Goal: Contribute content: Add original content to the website for others to see

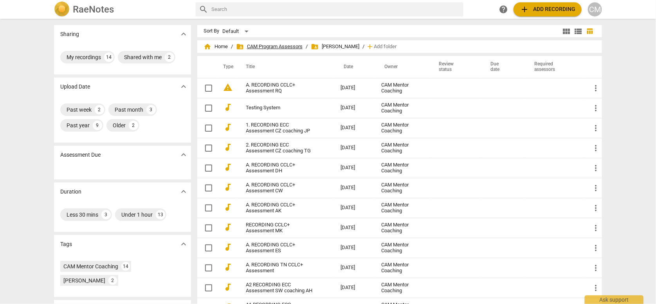
drag, startPoint x: 277, startPoint y: 46, endPoint x: 282, endPoint y: 45, distance: 4.8
click at [277, 46] on span "folder_shared CAM Program Assessors" at bounding box center [269, 47] width 67 height 8
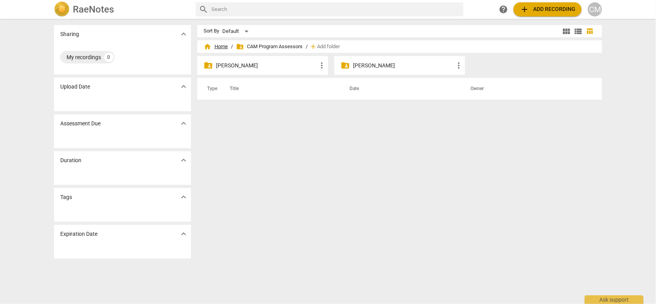
click at [221, 47] on span "home Home" at bounding box center [216, 47] width 24 height 8
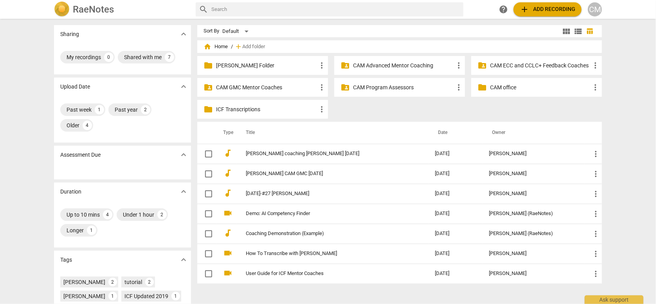
click at [532, 65] on p "CAM ECC and CCLC+ Feedback Coaches" at bounding box center [540, 65] width 101 height 8
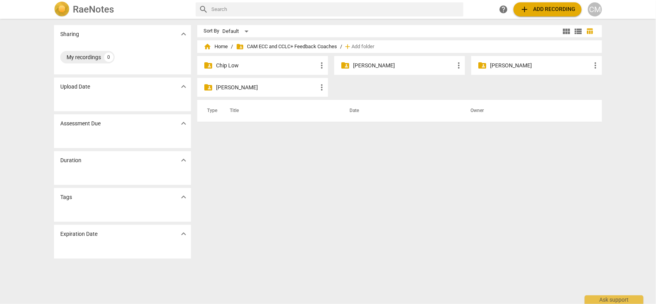
click at [247, 83] on div "folder_shared [PERSON_NAME] more_vert" at bounding box center [262, 87] width 131 height 19
click at [244, 85] on p "[PERSON_NAME]" at bounding box center [266, 87] width 101 height 8
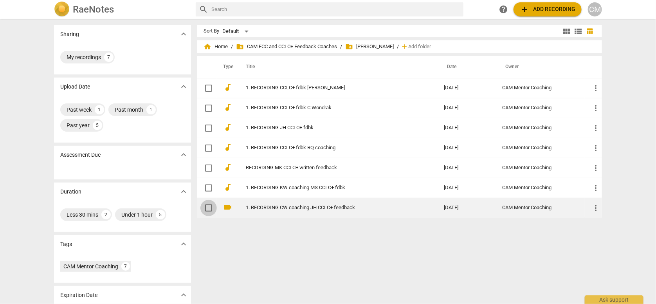
click at [208, 207] on input "checkbox" at bounding box center [208, 207] width 16 height 9
checkbox input "false"
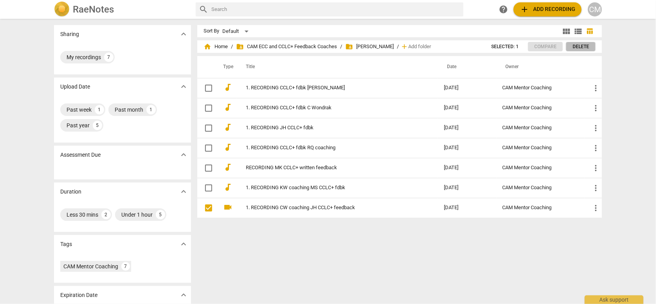
click at [580, 46] on span "Delete" at bounding box center [581, 46] width 16 height 7
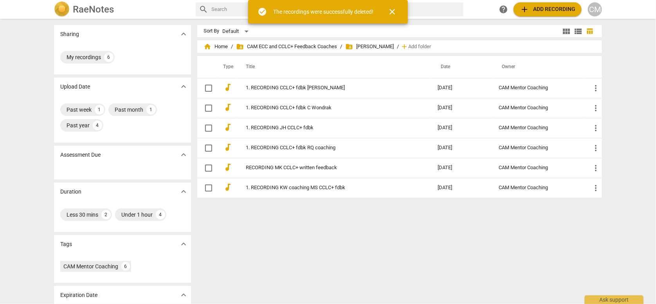
click at [385, 244] on div "Sort By Default view_module view_list table_chart home Home / folder_shared CAM…" at bounding box center [402, 161] width 411 height 273
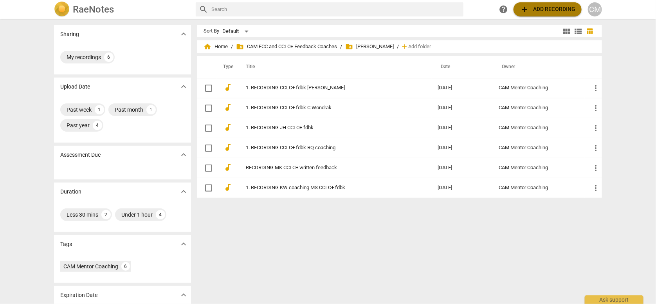
click at [550, 9] on span "add Add recording" at bounding box center [548, 9] width 56 height 9
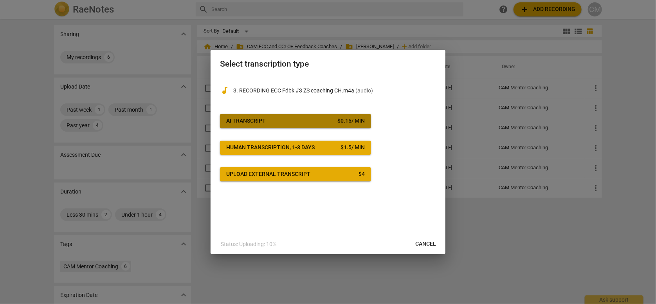
click at [320, 117] on span "AI Transcript $ 0.15 / min" at bounding box center [295, 121] width 139 height 8
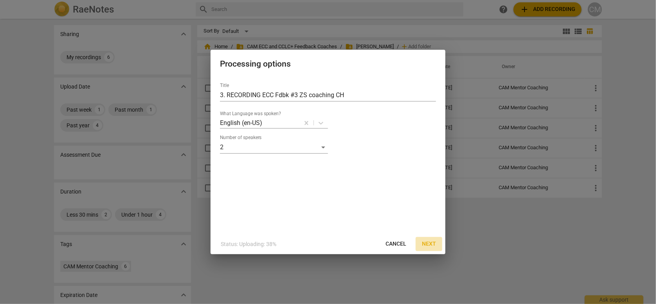
click at [428, 242] on span "Next" at bounding box center [429, 244] width 14 height 8
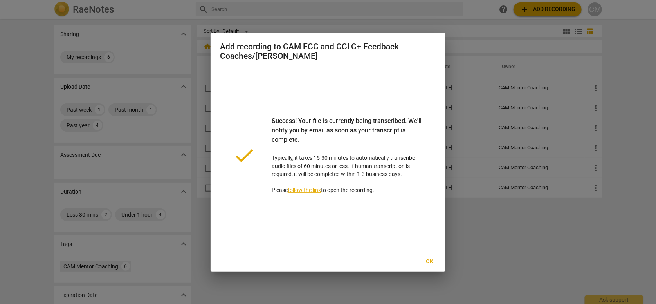
click at [430, 259] on span "Ok" at bounding box center [430, 262] width 13 height 8
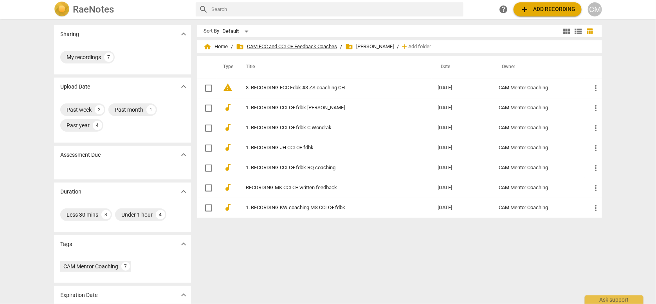
click at [312, 45] on span "folder_shared CAM ECC and CCLC+ Feedback Coaches" at bounding box center [286, 47] width 101 height 8
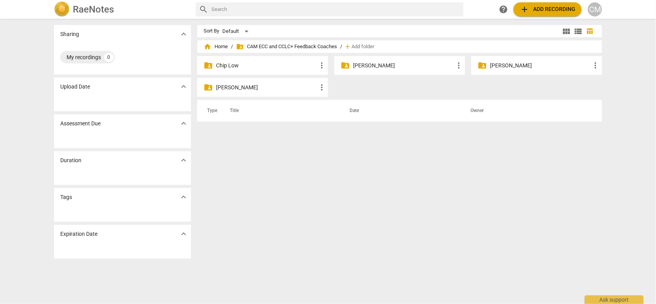
click at [359, 65] on p "[PERSON_NAME]" at bounding box center [403, 65] width 101 height 8
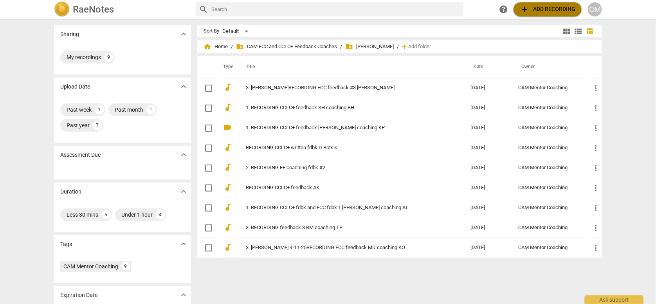
click at [545, 10] on span "add Add recording" at bounding box center [548, 9] width 56 height 9
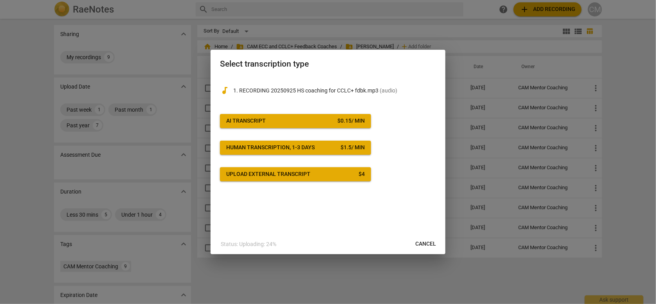
click at [258, 109] on div "audiotrack 1. RECORDING 20250925 HS coaching for CCLC+ fdbk.mp3 ( audio ) AI Tr…" at bounding box center [328, 128] width 216 height 105
click at [260, 119] on div "AI Transcript" at bounding box center [246, 121] width 40 height 8
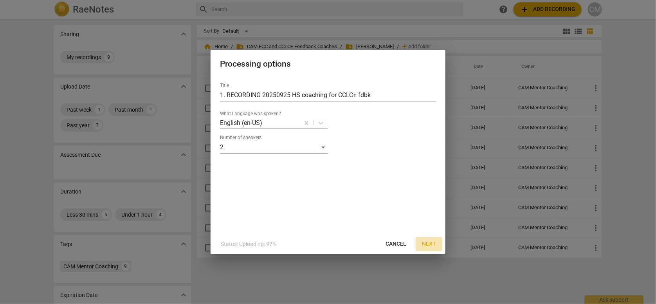
click at [432, 245] on span "Next" at bounding box center [429, 244] width 14 height 8
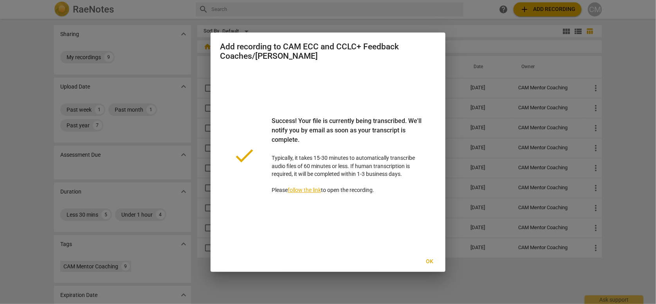
click at [430, 263] on span "Ok" at bounding box center [430, 262] width 13 height 8
